Goal: Task Accomplishment & Management: Use online tool/utility

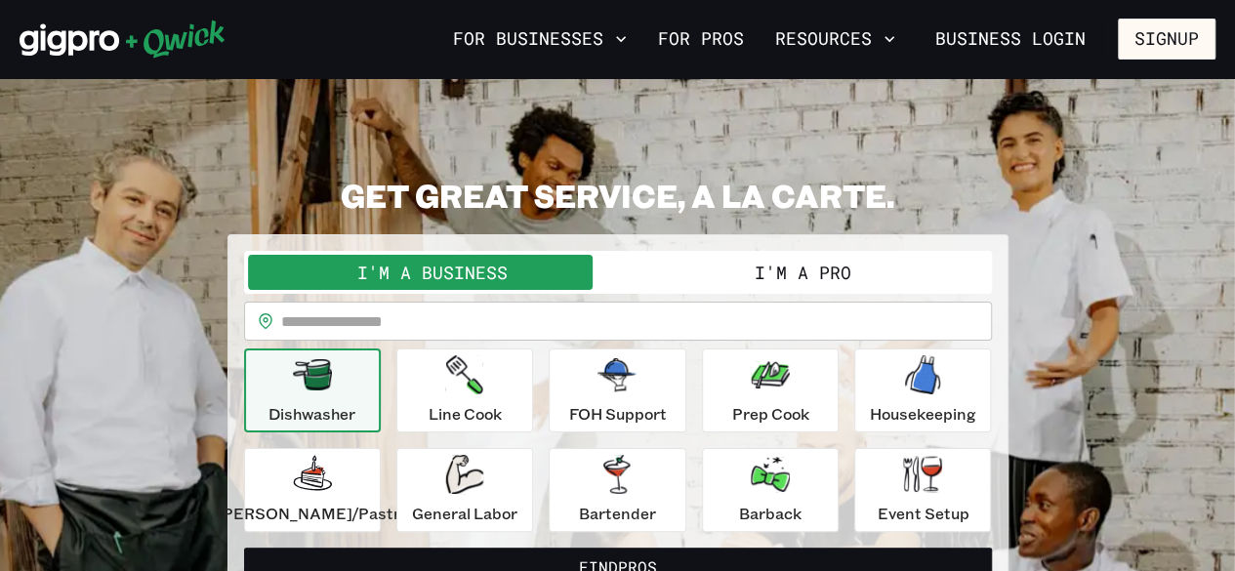
click at [767, 274] on button "I'm a Pro" at bounding box center [803, 272] width 370 height 35
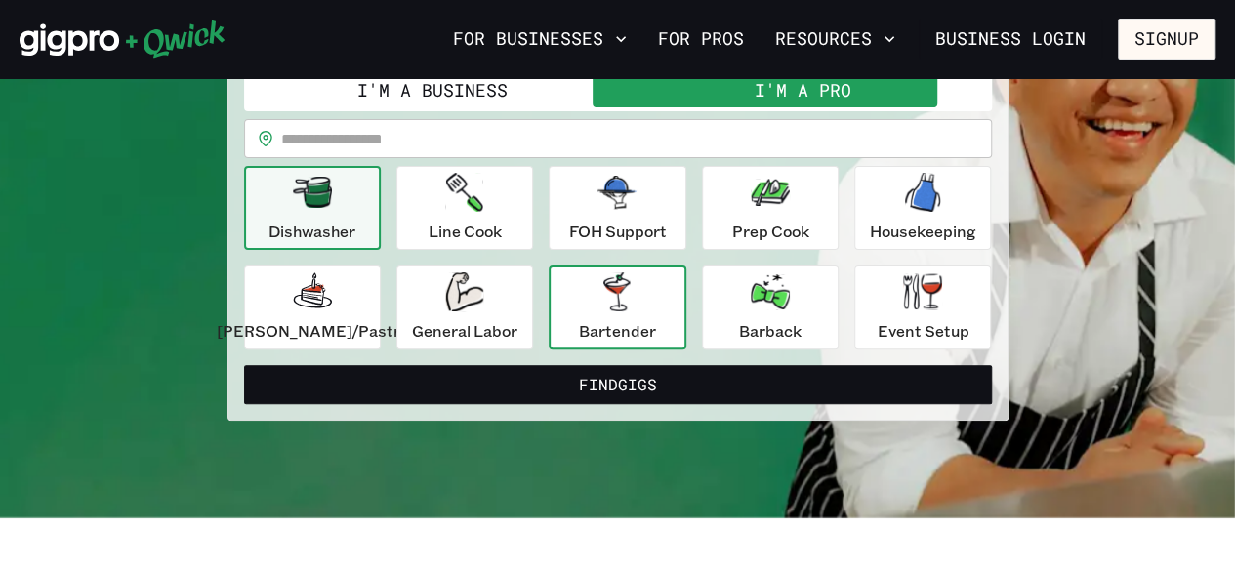
scroll to position [184, 0]
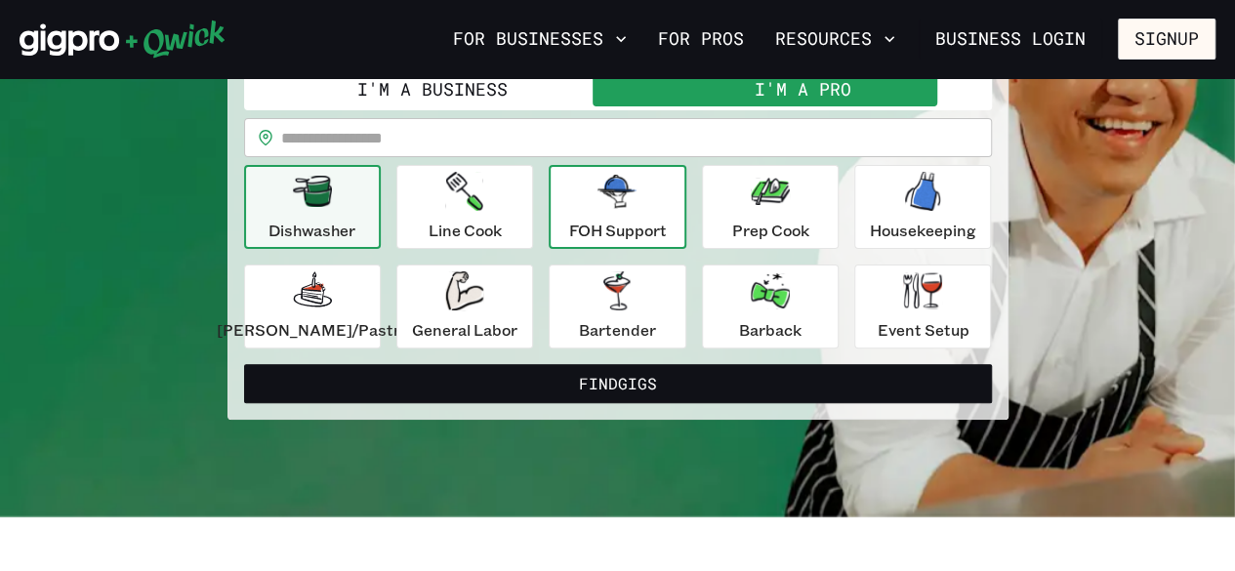
click at [600, 225] on p "FOH Support" at bounding box center [617, 230] width 98 height 23
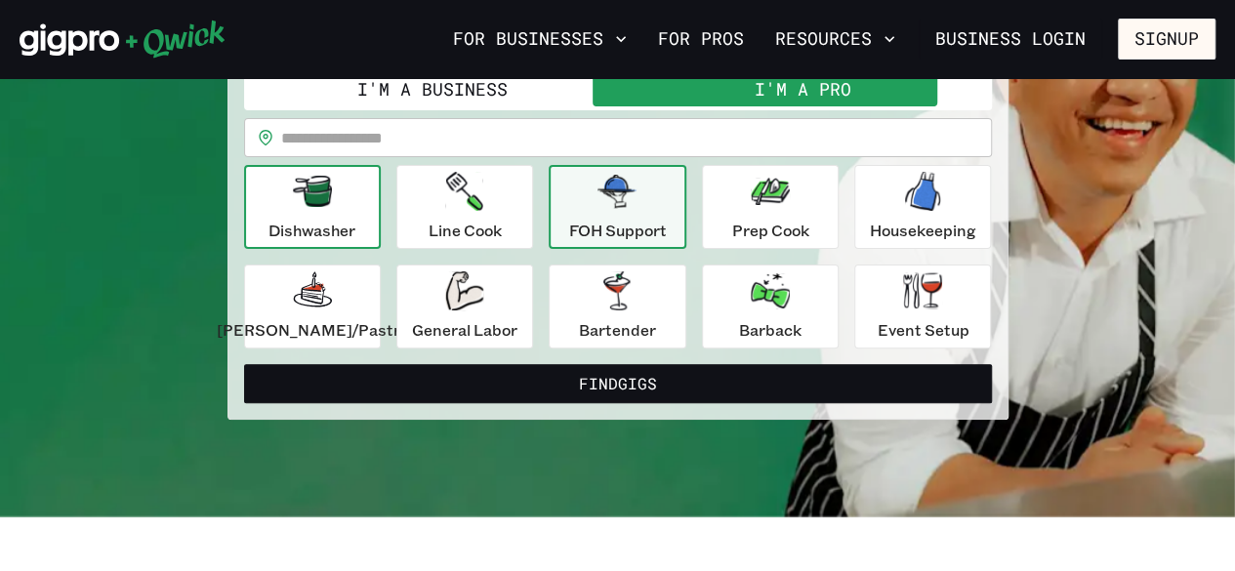
click at [318, 224] on p "Dishwasher" at bounding box center [311, 230] width 87 height 23
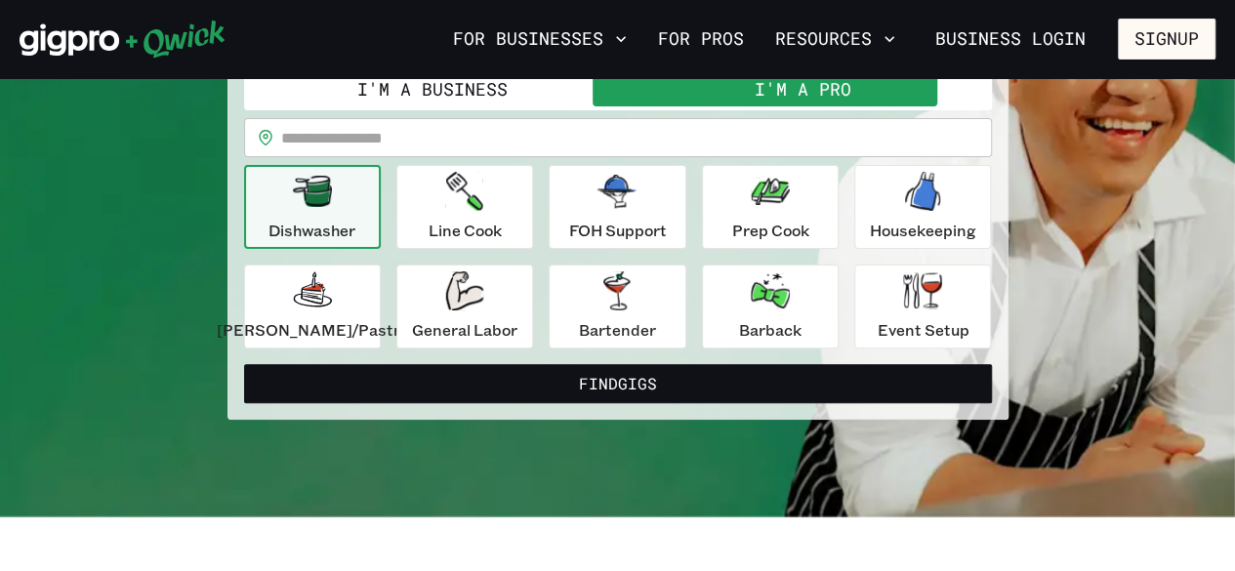
click at [485, 356] on form "**********" at bounding box center [618, 235] width 748 height 336
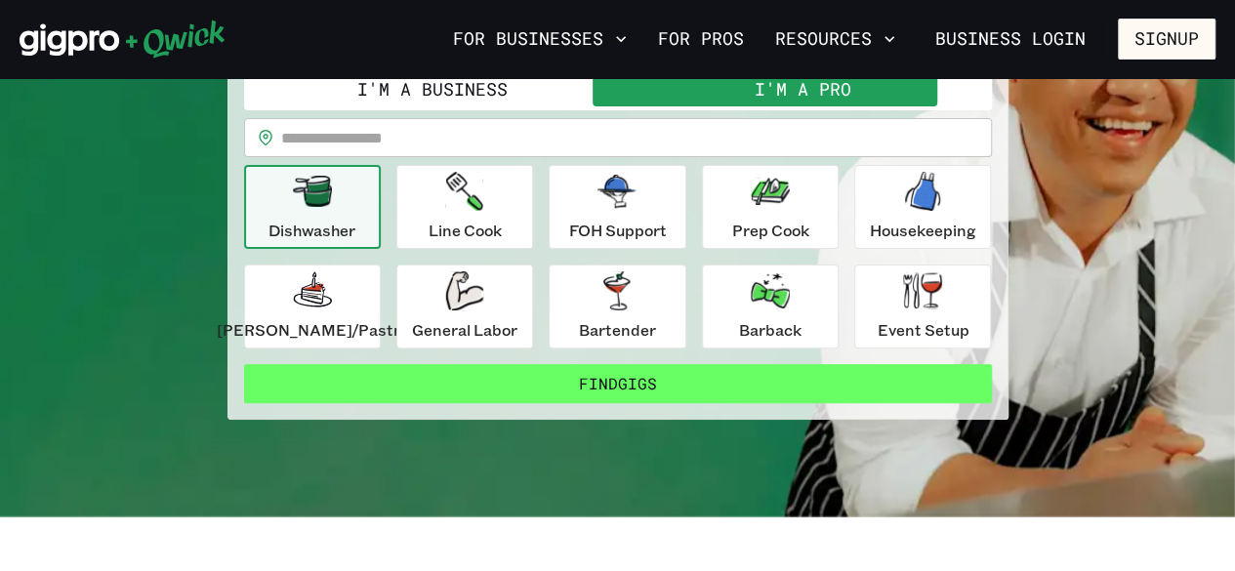
click at [486, 373] on button "Find Gigs" at bounding box center [618, 383] width 748 height 39
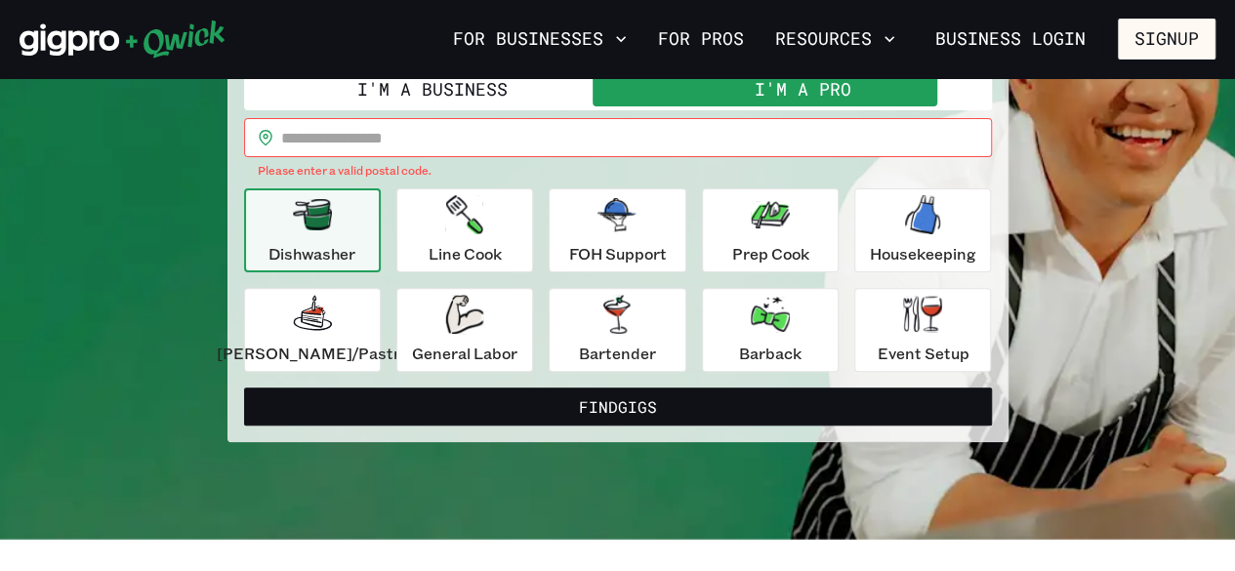
click at [449, 134] on input "text" at bounding box center [636, 137] width 711 height 39
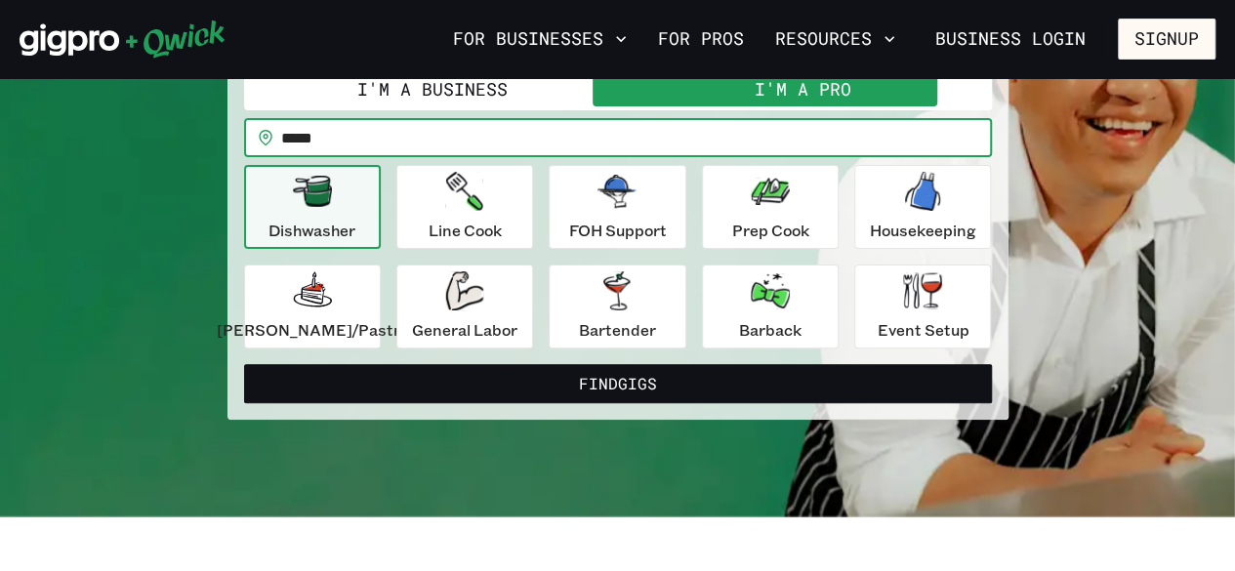
type input "*****"
click at [244, 364] on button "Find Gigs" at bounding box center [618, 383] width 748 height 39
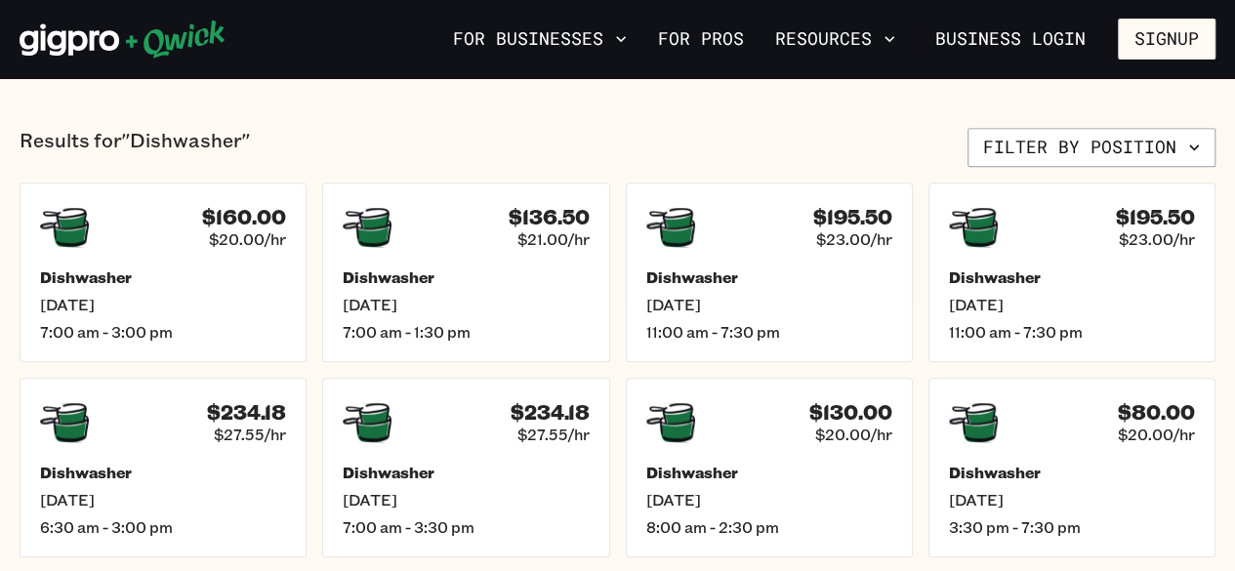
scroll to position [442, 0]
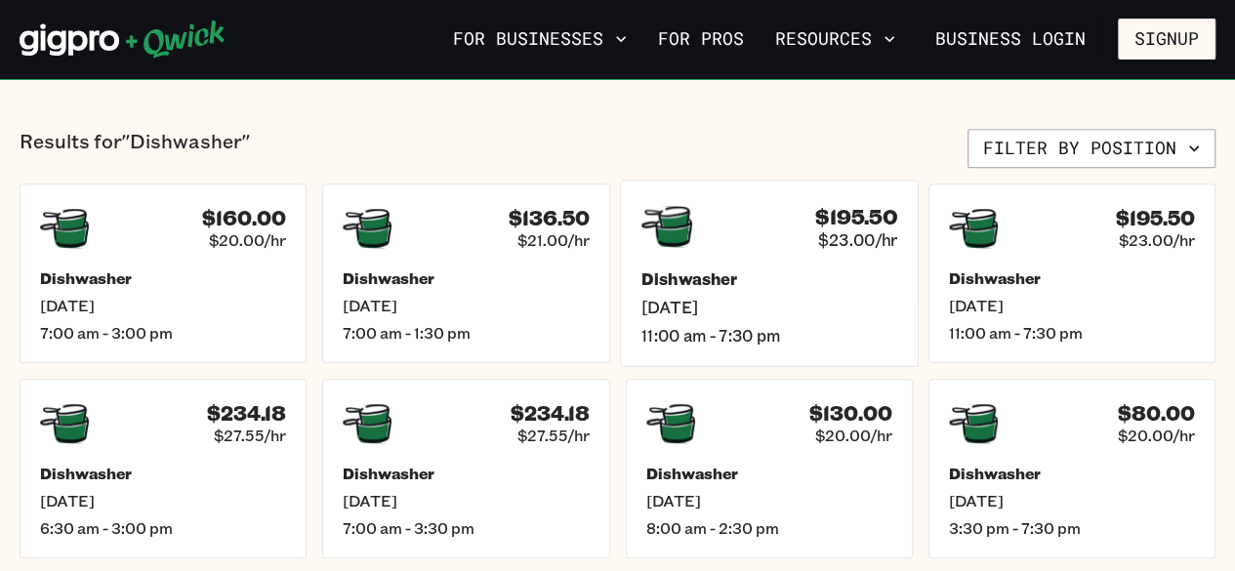
click at [705, 290] on div "Dishwasher [DATE] 11:00 am - 7:30 pm" at bounding box center [768, 306] width 256 height 77
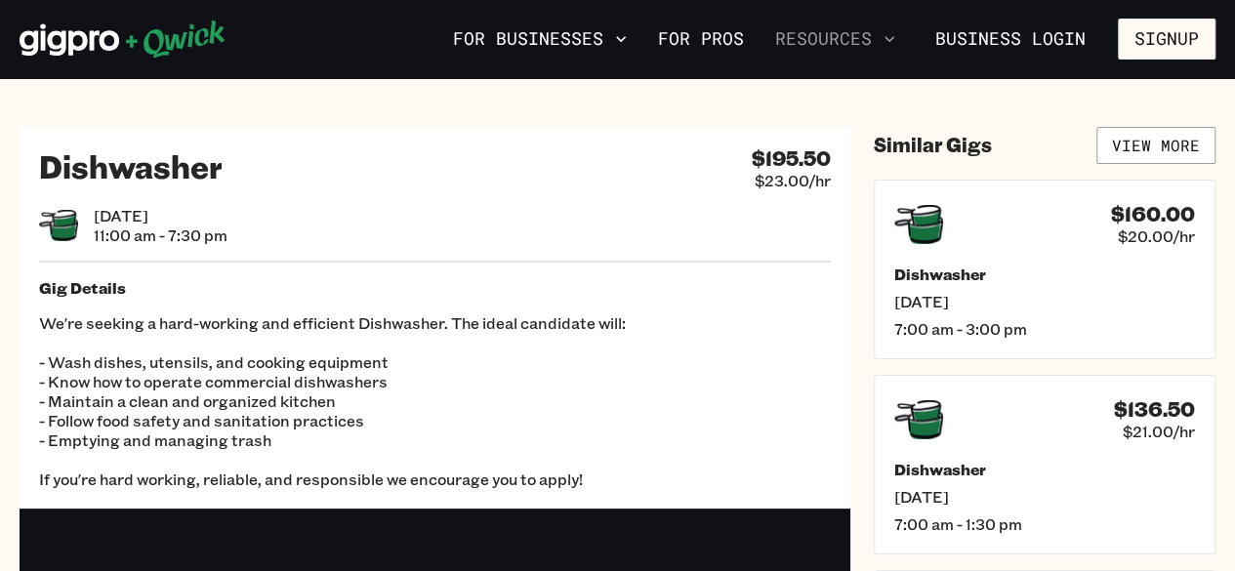
click at [828, 36] on button "Resources" at bounding box center [835, 38] width 136 height 33
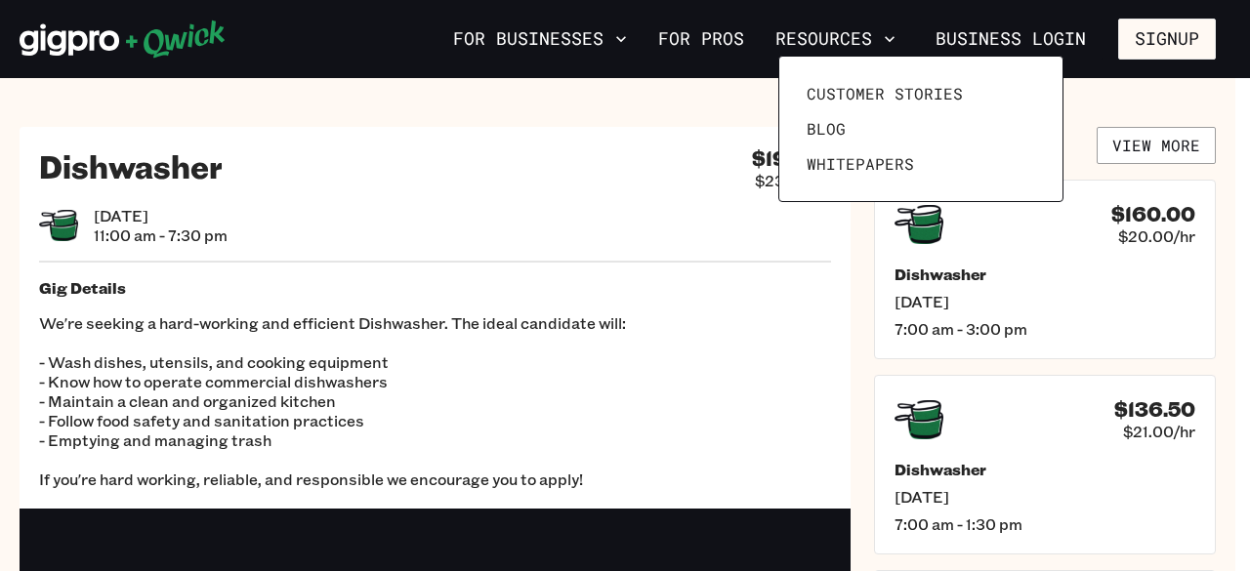
click at [717, 30] on div at bounding box center [625, 285] width 1250 height 571
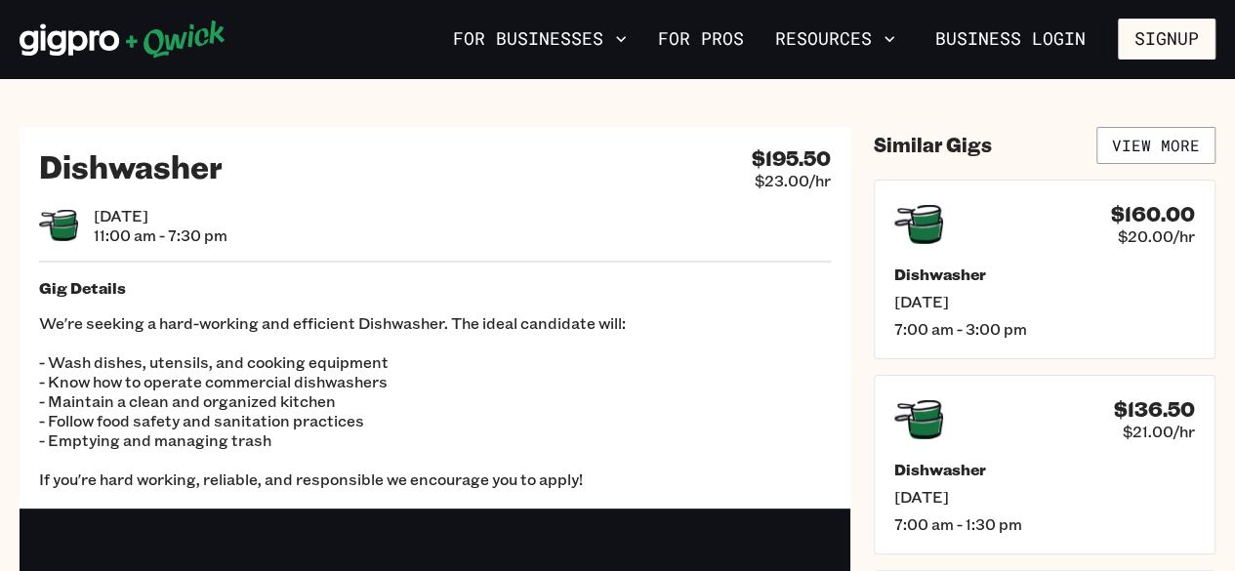
click at [717, 30] on link "For Pros" at bounding box center [701, 38] width 102 height 33
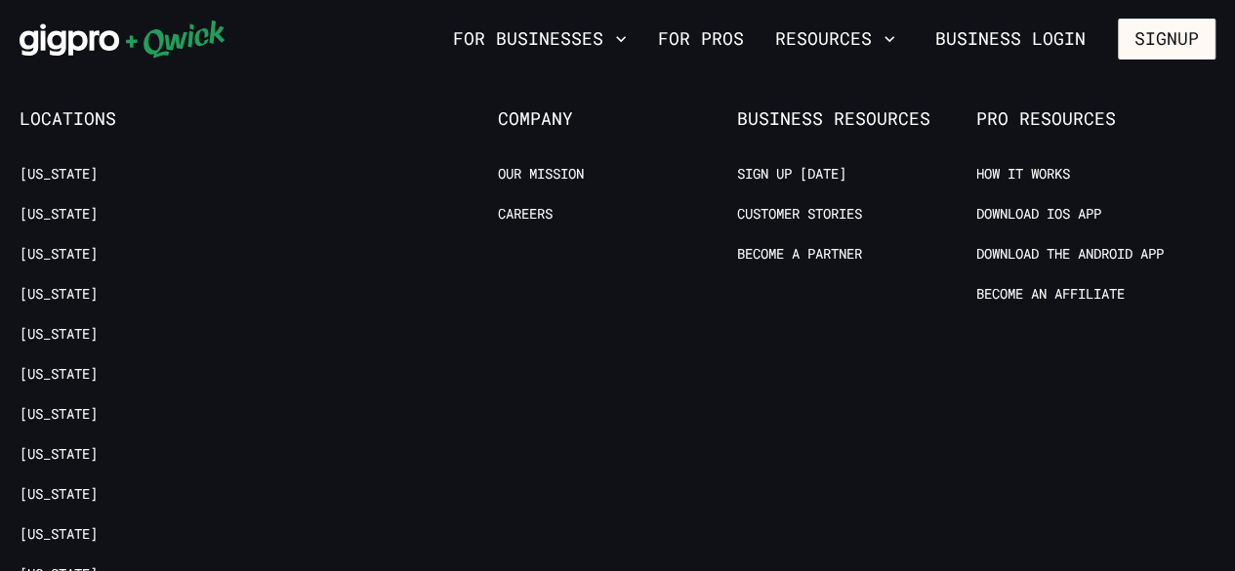
scroll to position [3799, 0]
